Goal: Find specific page/section: Find specific page/section

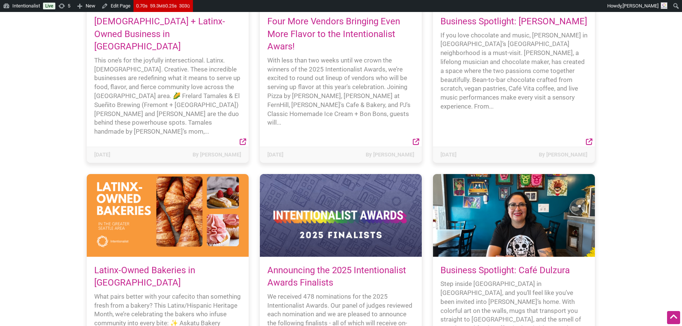
scroll to position [210, 0]
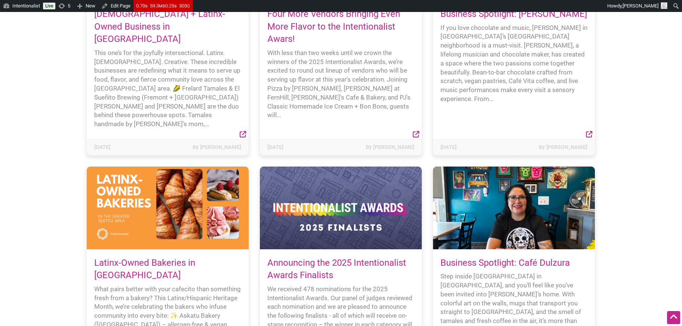
click at [325, 167] on div at bounding box center [341, 208] width 162 height 83
click at [296, 257] on link "Announcing the 2025 Intentionalist Awards Finalists" at bounding box center [337, 268] width 139 height 23
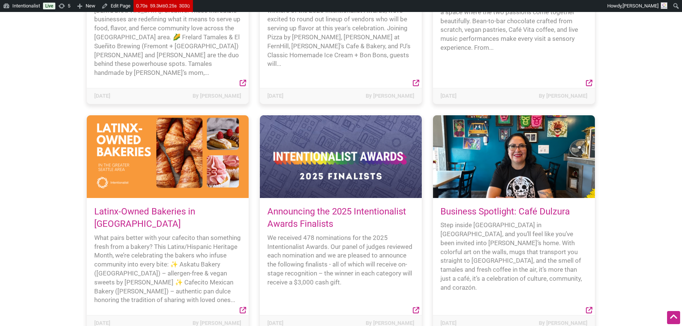
scroll to position [283, 0]
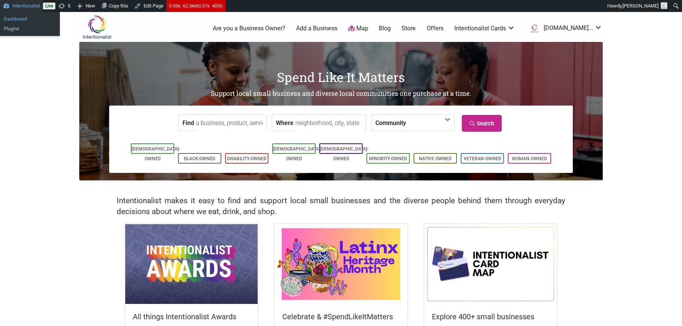
click at [10, 19] on link "Dashboard" at bounding box center [30, 19] width 60 height 10
